Goal: Transaction & Acquisition: Purchase product/service

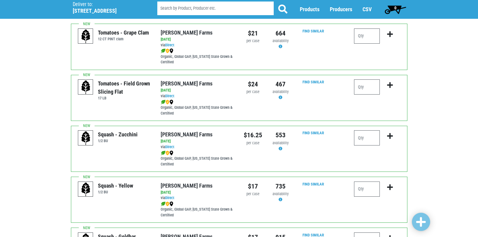
scroll to position [455, 0]
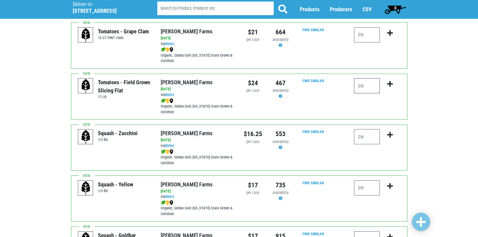
click at [361, 87] on input "number" at bounding box center [367, 85] width 26 height 15
type input "1"
click at [390, 85] on icon "submit" at bounding box center [390, 84] width 6 height 7
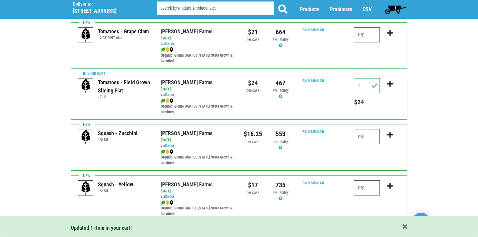
click at [367, 135] on input "number" at bounding box center [367, 136] width 26 height 15
type input "1"
click at [395, 136] on button "submit" at bounding box center [390, 138] width 14 height 19
click at [367, 195] on div at bounding box center [367, 190] width 26 height 20
click at [368, 192] on input "number" at bounding box center [367, 187] width 26 height 15
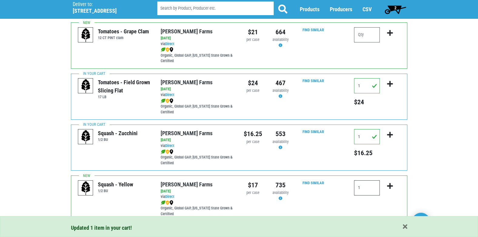
type input "1"
click at [387, 188] on icon "submit" at bounding box center [390, 186] width 6 height 7
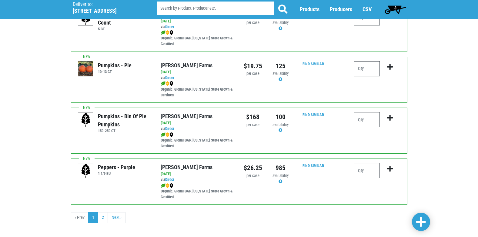
scroll to position [886, 0]
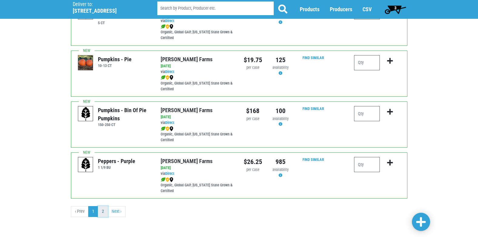
click at [103, 217] on link "2" at bounding box center [103, 211] width 10 height 11
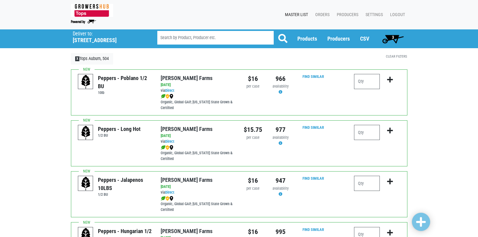
scroll to position [30, 0]
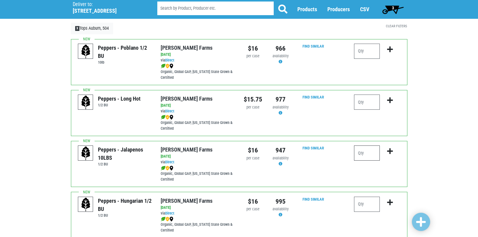
click at [371, 157] on input "number" at bounding box center [367, 152] width 26 height 15
type input "1"
click at [386, 149] on button "submit" at bounding box center [390, 154] width 14 height 19
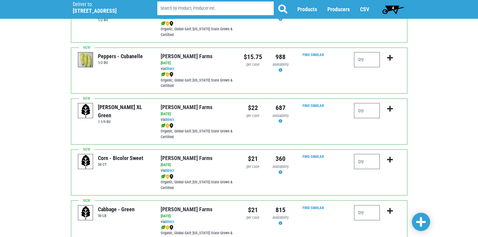
scroll to position [242, 0]
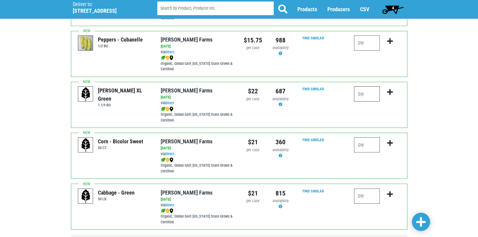
click at [370, 95] on input "number" at bounding box center [367, 93] width 26 height 15
type input "2"
click at [387, 91] on button "submit" at bounding box center [390, 95] width 14 height 19
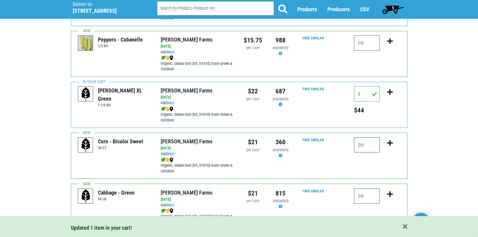
click at [365, 145] on input "number" at bounding box center [367, 144] width 26 height 15
type input "4"
click at [389, 143] on icon "submit" at bounding box center [390, 143] width 6 height 7
click at [365, 195] on input "number" at bounding box center [367, 196] width 26 height 15
type input "2"
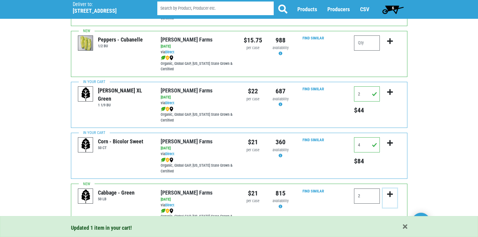
click at [393, 193] on icon "submit" at bounding box center [390, 194] width 6 height 7
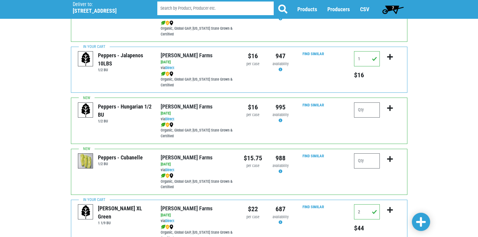
scroll to position [343, 0]
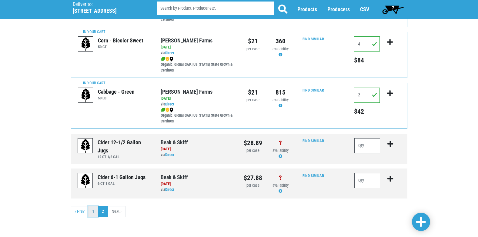
click at [95, 212] on link "1" at bounding box center [93, 211] width 10 height 11
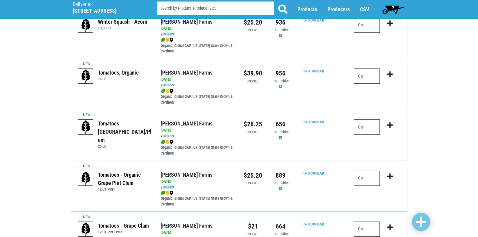
scroll to position [273, 0]
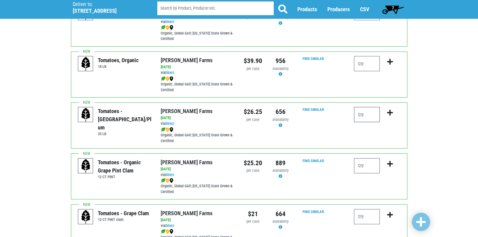
click at [369, 114] on input "number" at bounding box center [367, 114] width 26 height 15
type input "1"
click at [389, 113] on icon "submit" at bounding box center [390, 112] width 6 height 7
click at [394, 11] on span "8" at bounding box center [392, 9] width 27 height 12
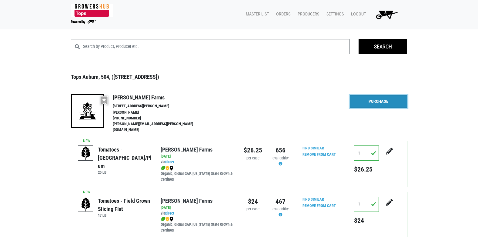
click at [387, 105] on link "Purchase" at bounding box center [379, 101] width 58 height 13
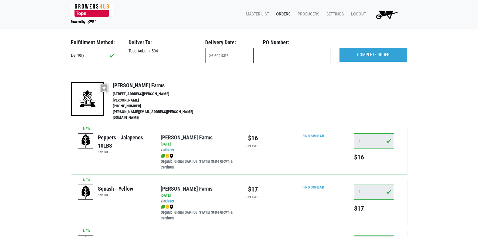
click at [231, 55] on input "text" at bounding box center [229, 55] width 48 height 15
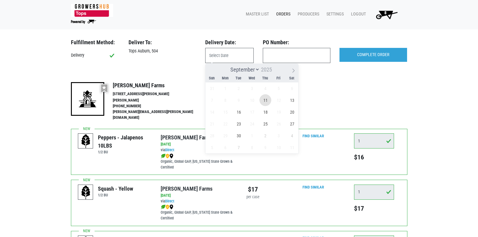
click at [264, 99] on span "11" at bounding box center [265, 100] width 12 height 12
type input "[DATE]"
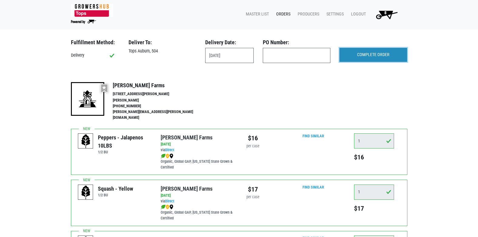
click at [386, 53] on input "COMPLETE ORDER" at bounding box center [373, 55] width 68 height 14
